Goal: Navigation & Orientation: Find specific page/section

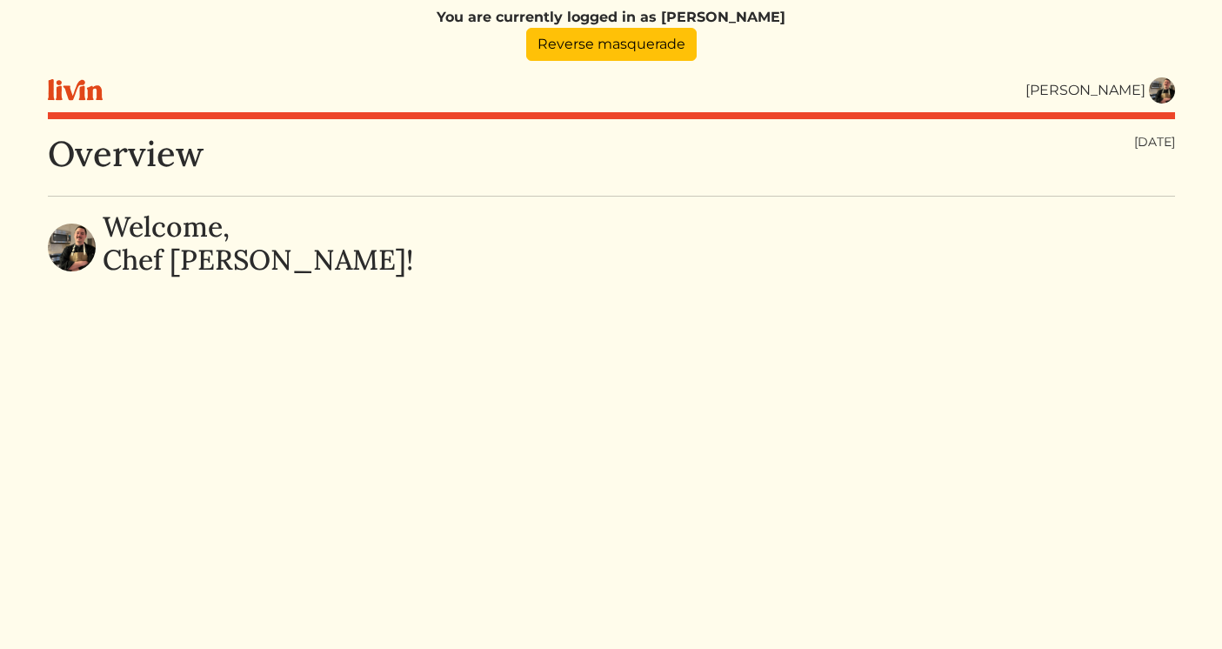
click at [1158, 82] on img at bounding box center [1162, 90] width 26 height 26
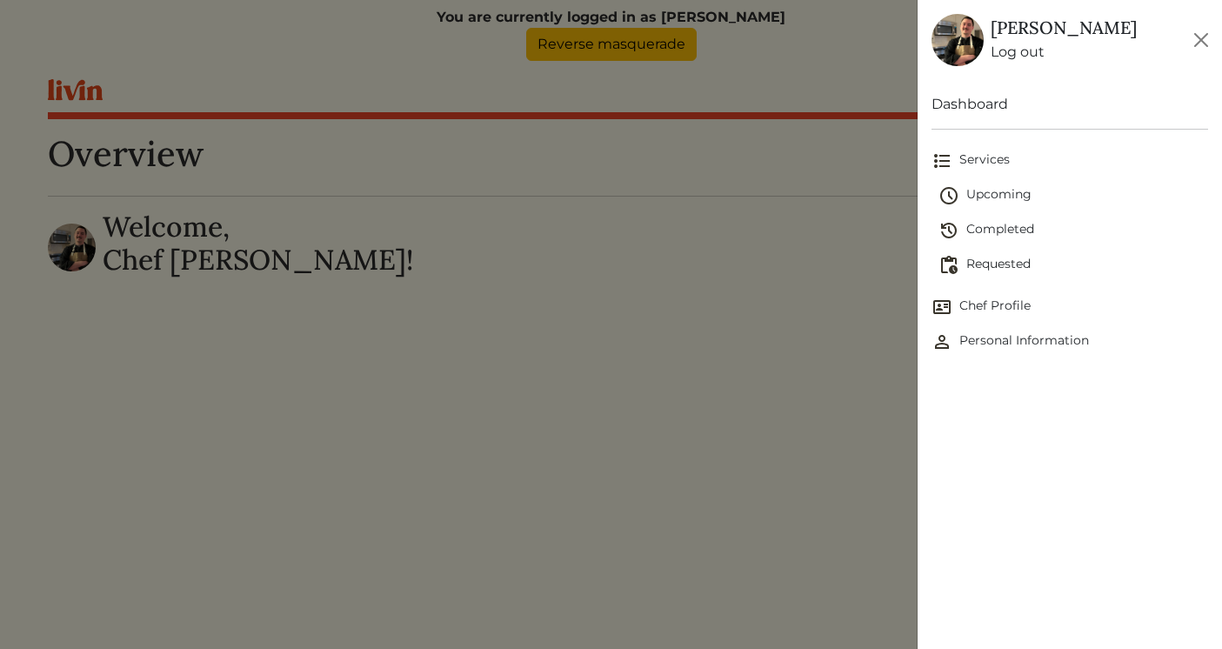
click at [987, 266] on span "Requested" at bounding box center [1073, 265] width 270 height 21
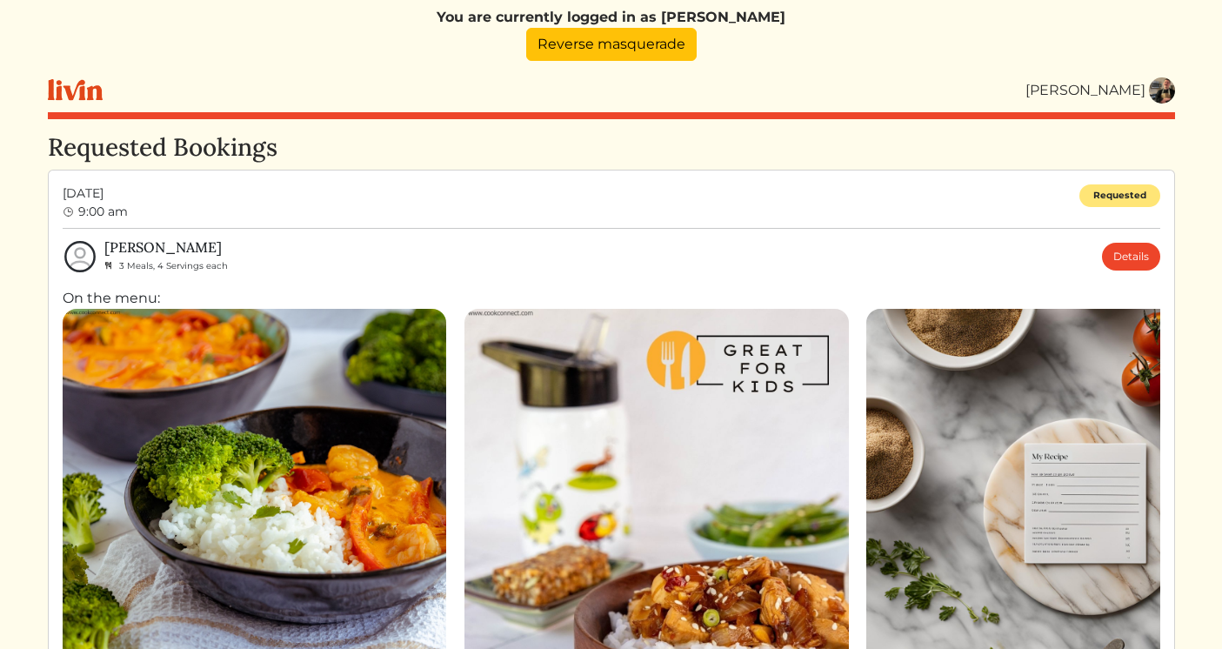
click at [1054, 63] on div "You are currently logged in as [PERSON_NAME] Reverse masquerade" at bounding box center [611, 34] width 1127 height 68
click at [636, 50] on link "Reverse masquerade" at bounding box center [611, 44] width 170 height 33
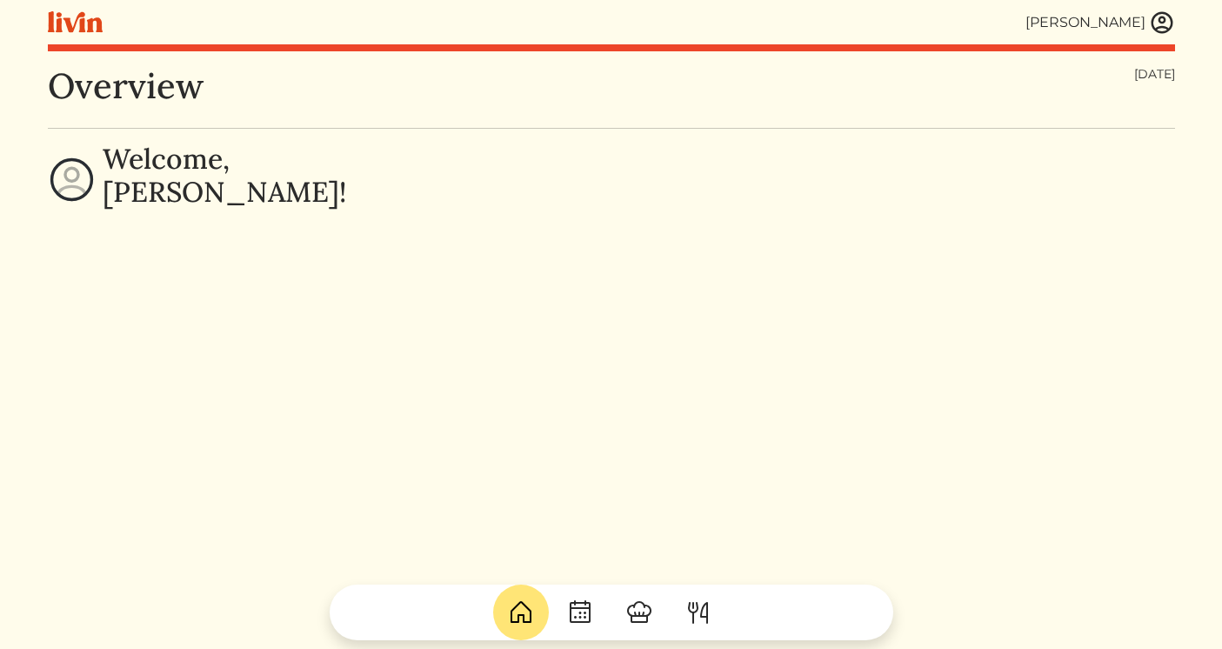
click at [1151, 26] on img at bounding box center [1162, 23] width 26 height 26
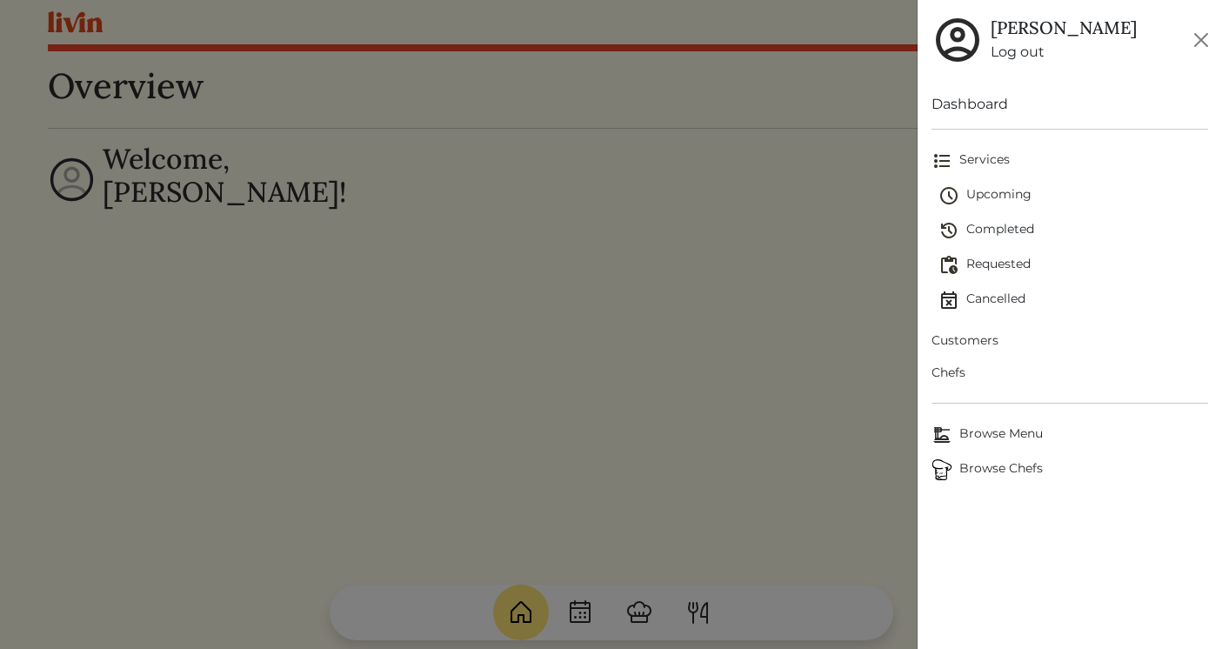
click at [985, 467] on span "Browse Chefs" at bounding box center [1069, 469] width 277 height 21
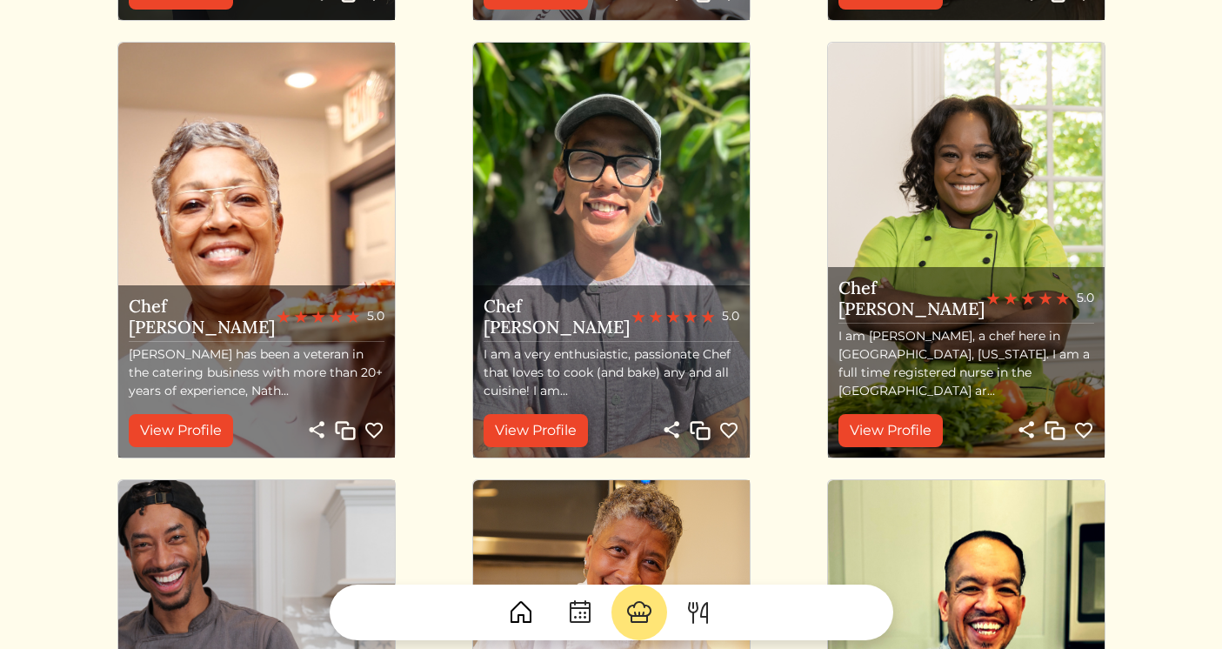
scroll to position [1587, 0]
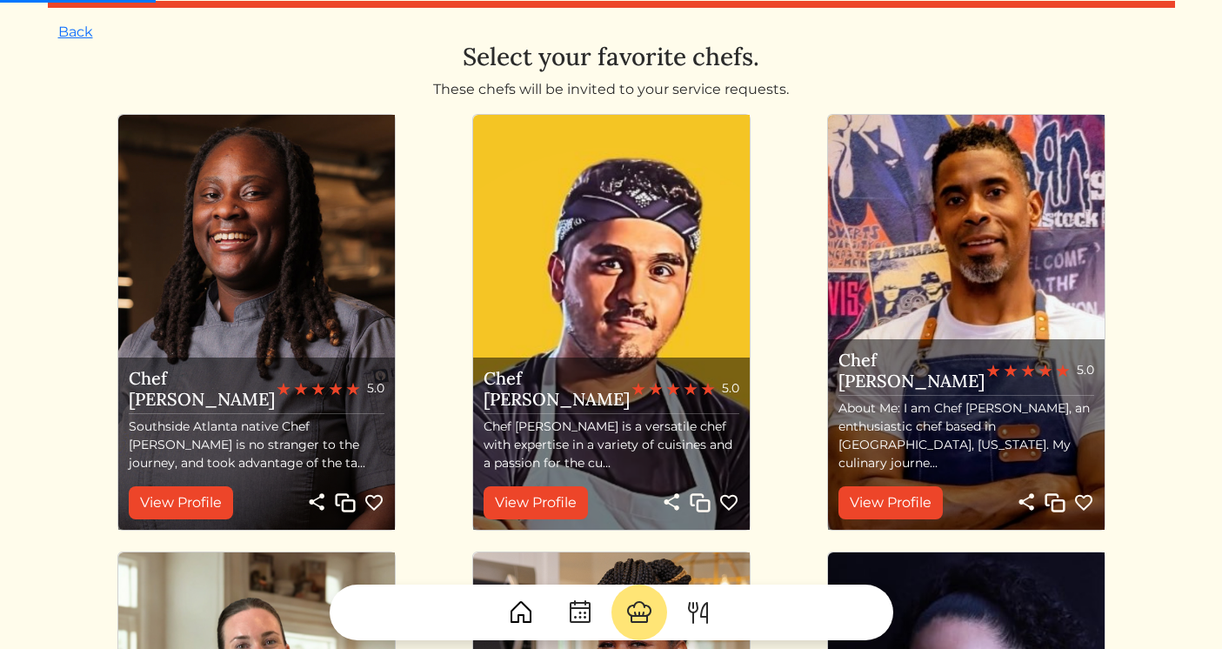
scroll to position [0, 0]
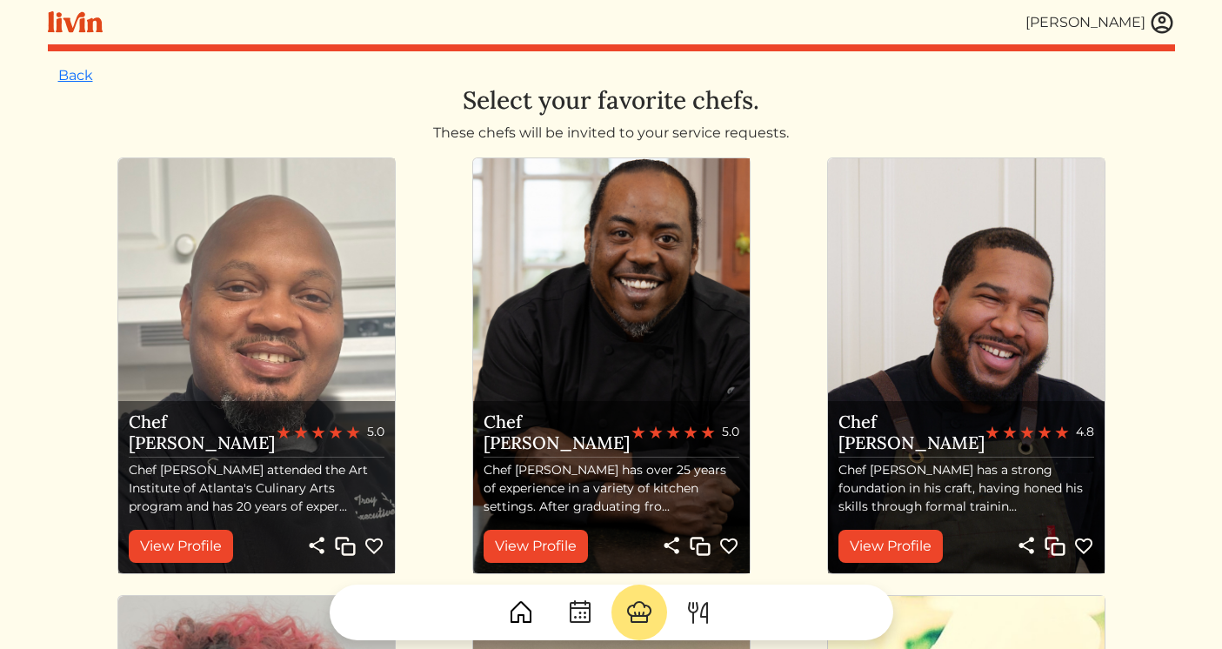
click at [1161, 27] on img at bounding box center [1162, 23] width 26 height 26
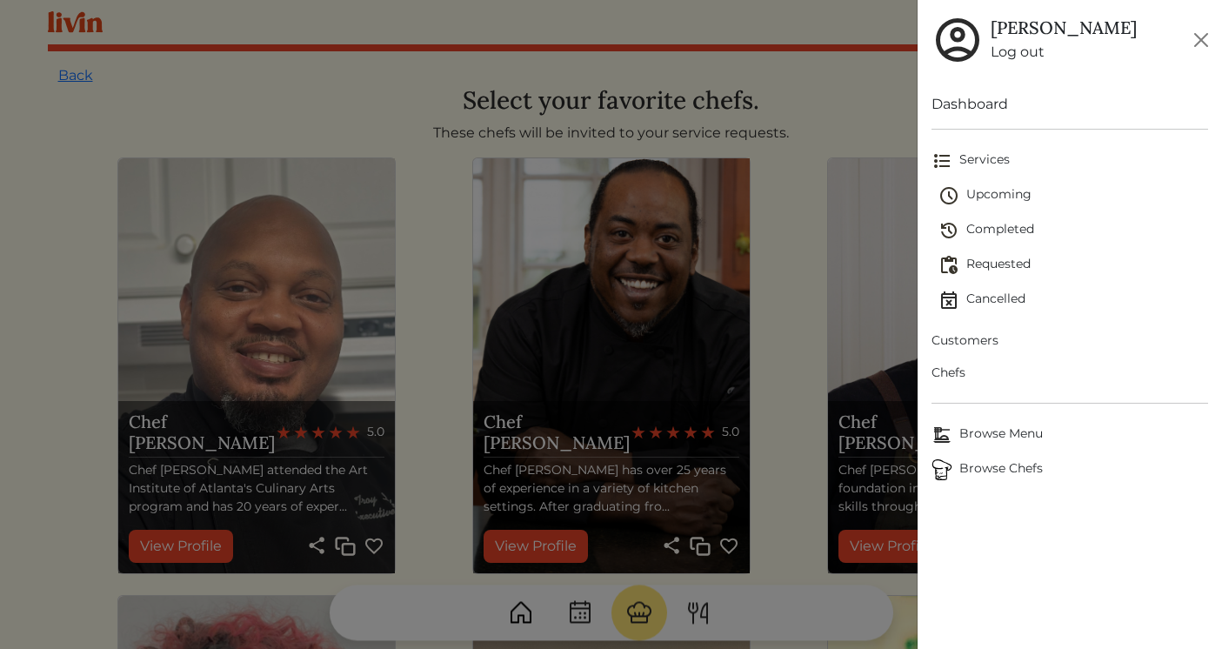
click at [992, 266] on span "Requested" at bounding box center [1073, 265] width 270 height 21
click at [1003, 267] on span "Requested" at bounding box center [1073, 265] width 270 height 21
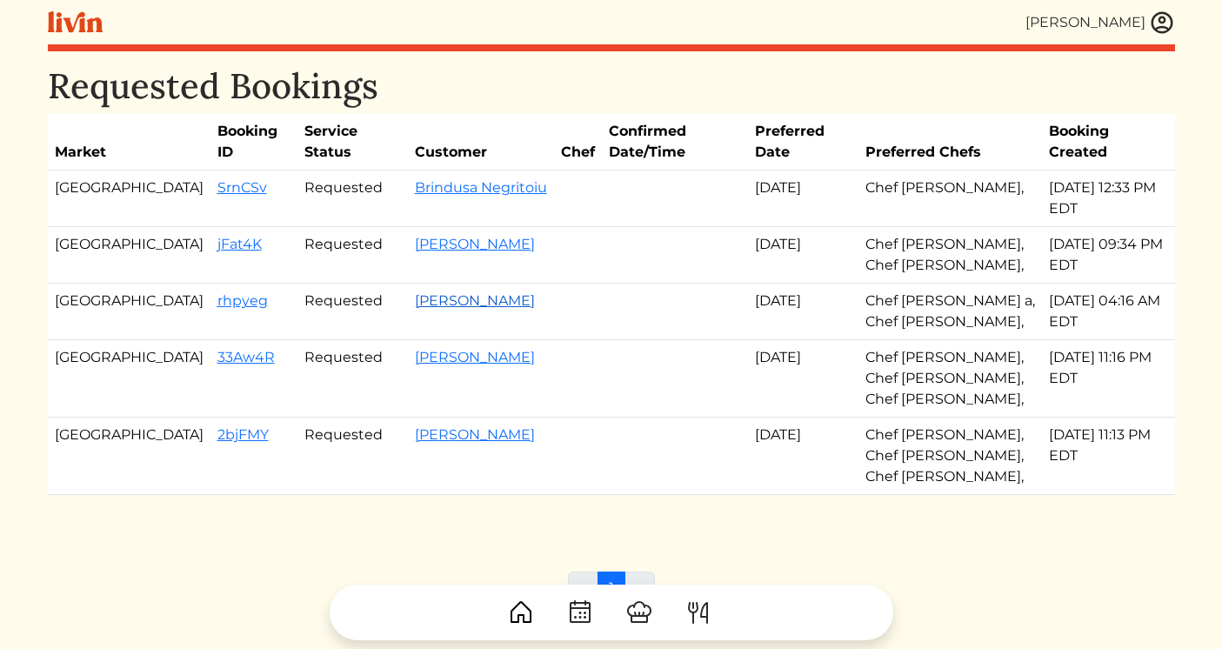
click at [415, 292] on link "[PERSON_NAME]" at bounding box center [475, 300] width 120 height 17
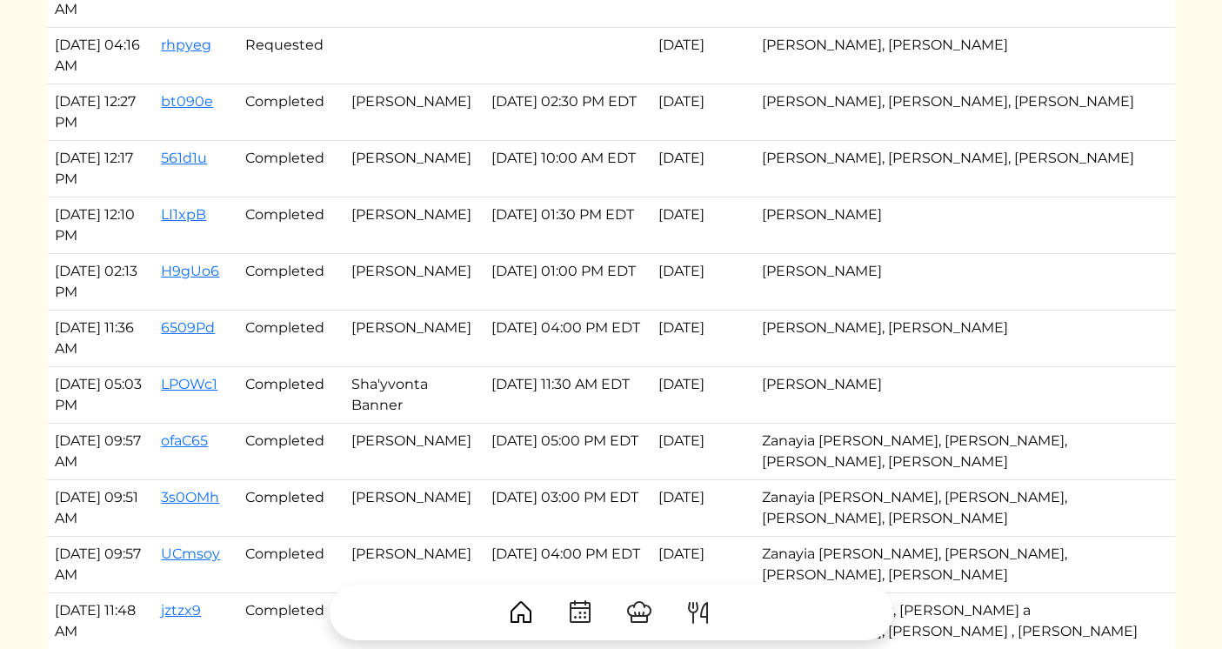
scroll to position [2201, 0]
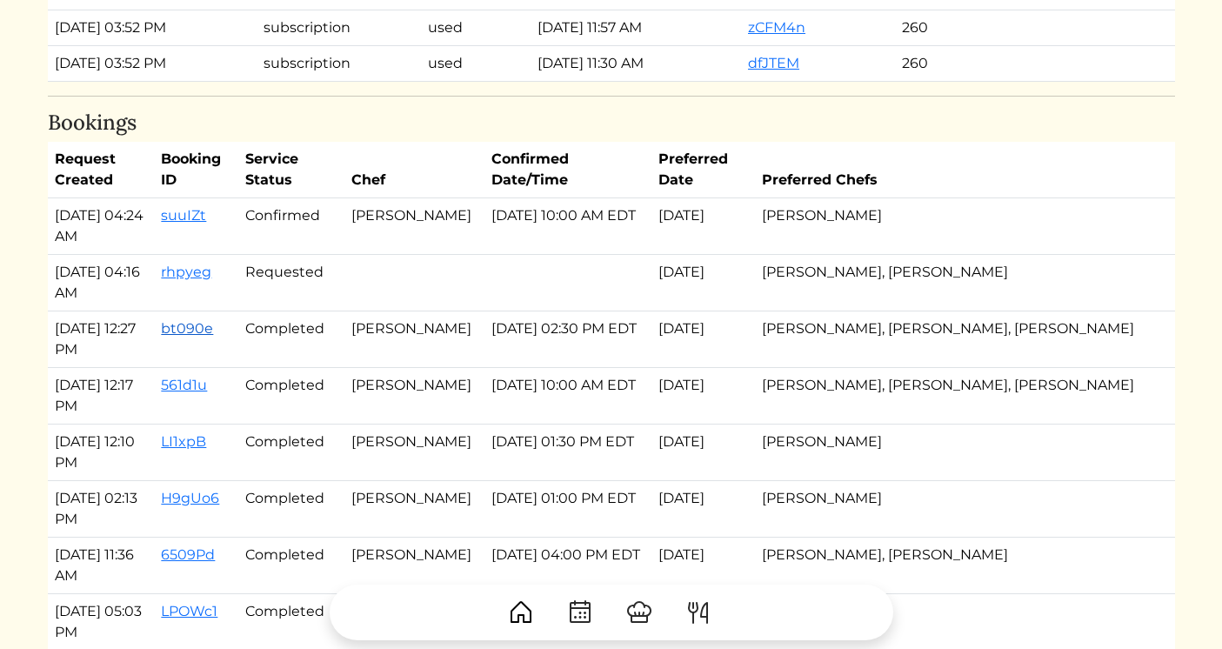
click at [203, 328] on link "bt090e" at bounding box center [187, 328] width 52 height 17
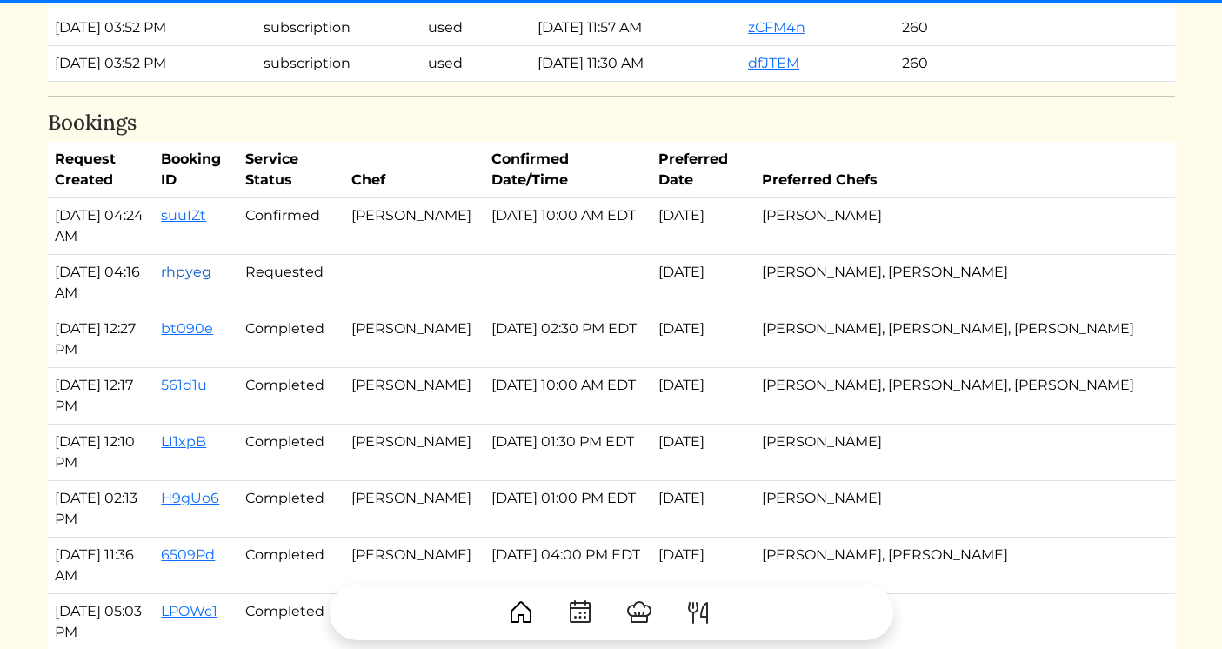
click at [205, 277] on link "rhpyeg" at bounding box center [186, 271] width 50 height 17
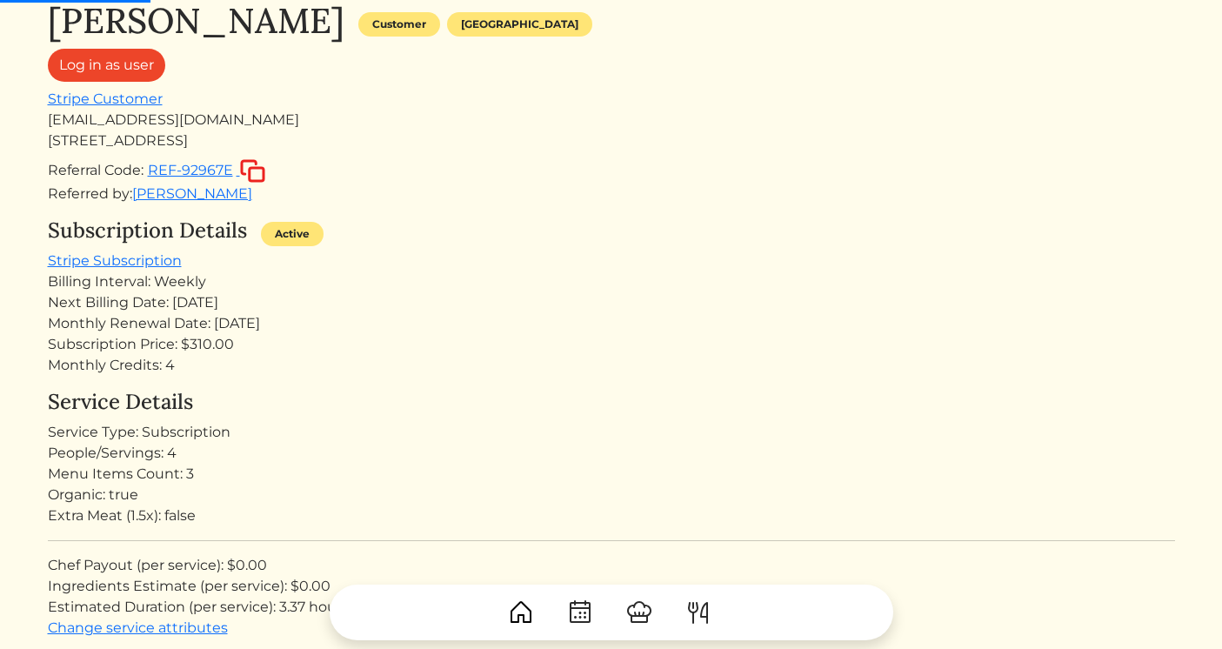
scroll to position [0, 0]
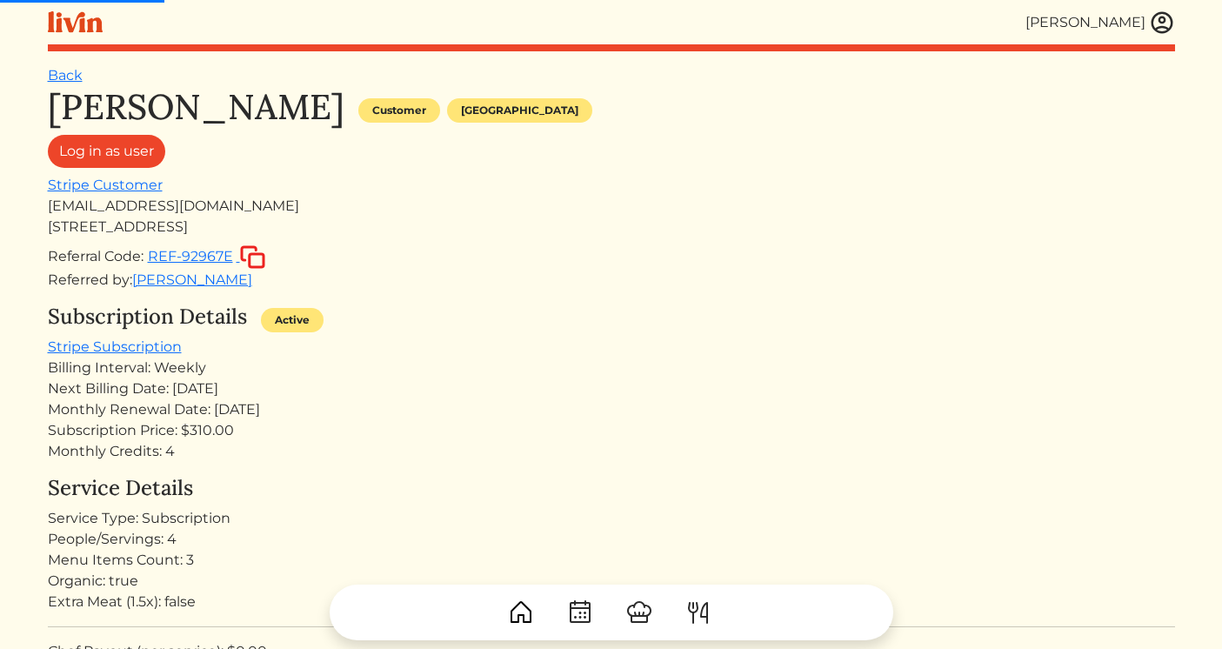
click at [1163, 37] on div "Erica Tuggle" at bounding box center [611, 22] width 1127 height 44
click at [1163, 24] on img at bounding box center [1162, 23] width 26 height 26
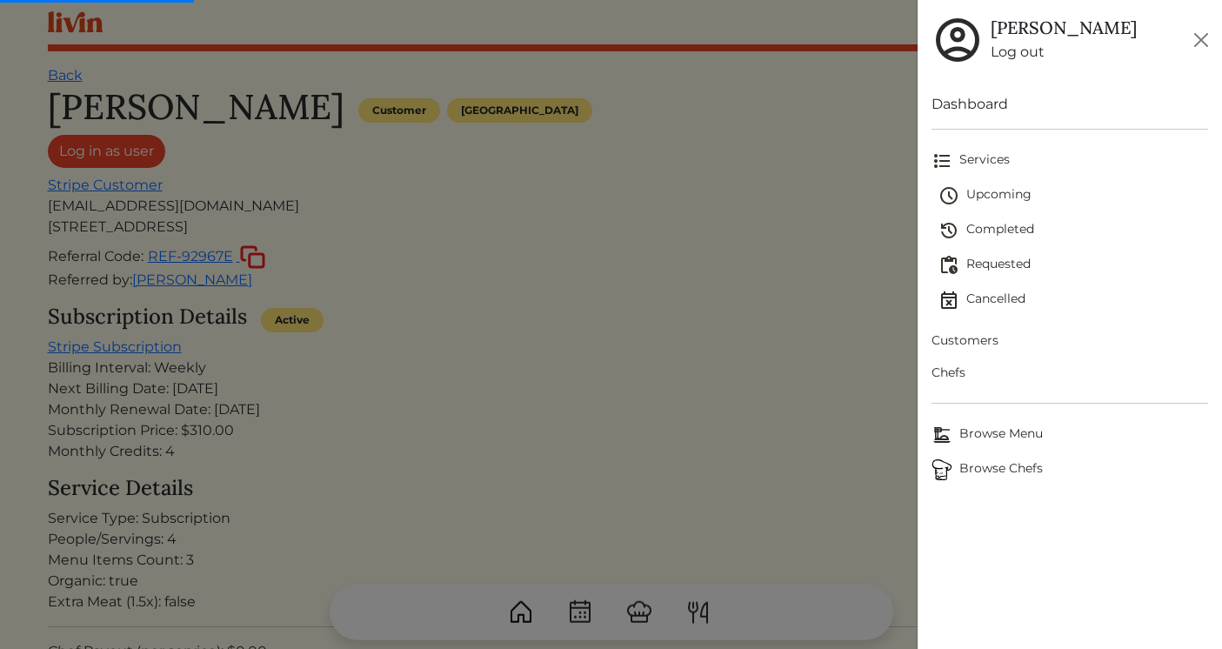
click at [944, 371] on span "Chefs" at bounding box center [1069, 372] width 277 height 18
